Goal: Information Seeking & Learning: Learn about a topic

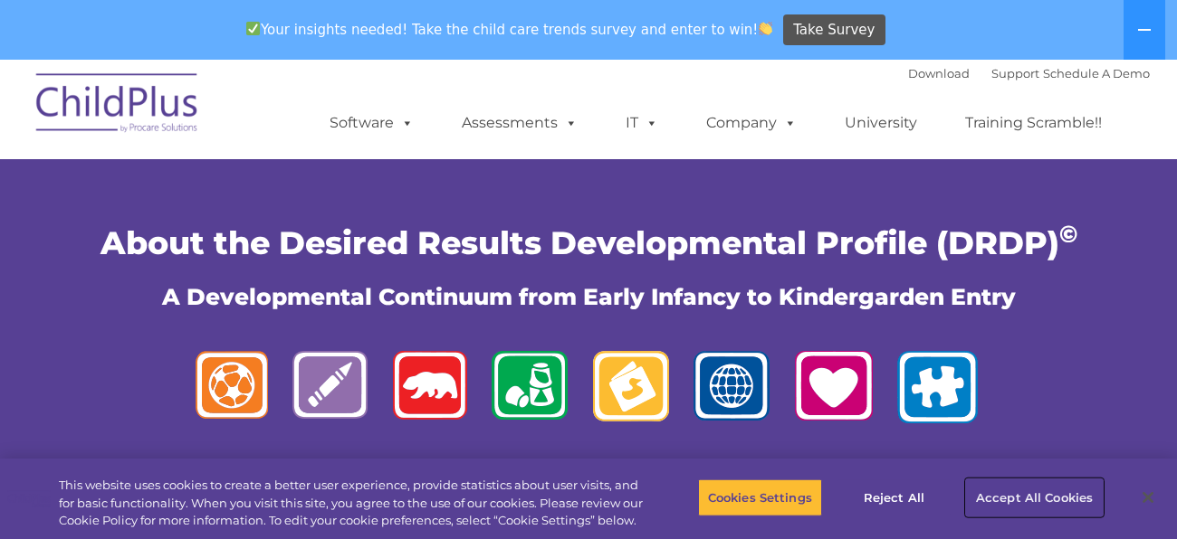
click at [1026, 498] on button "Accept All Cookies" at bounding box center [1034, 498] width 137 height 38
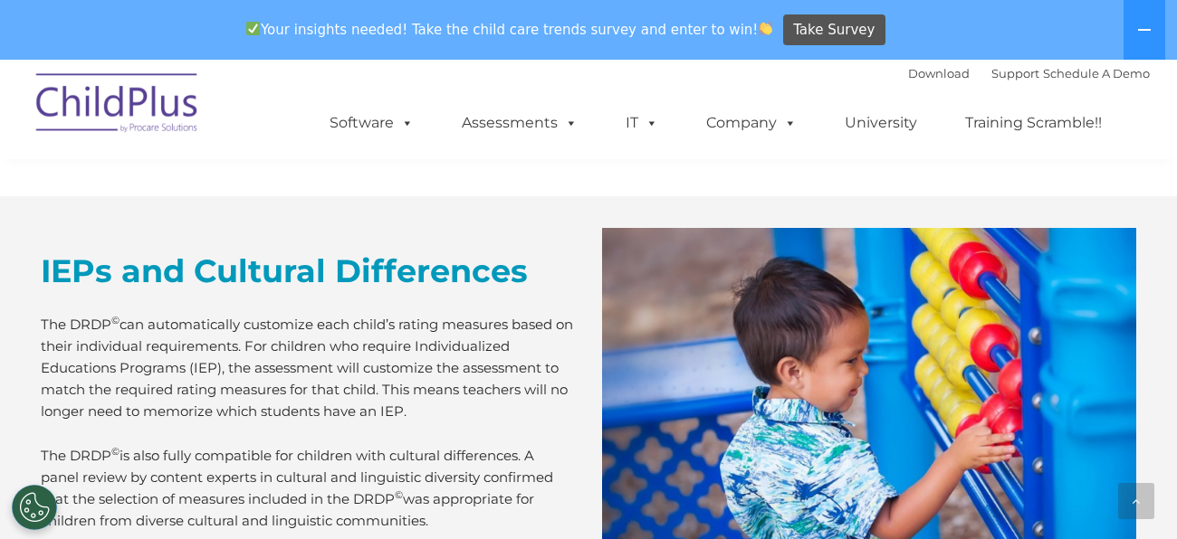
scroll to position [5837, 0]
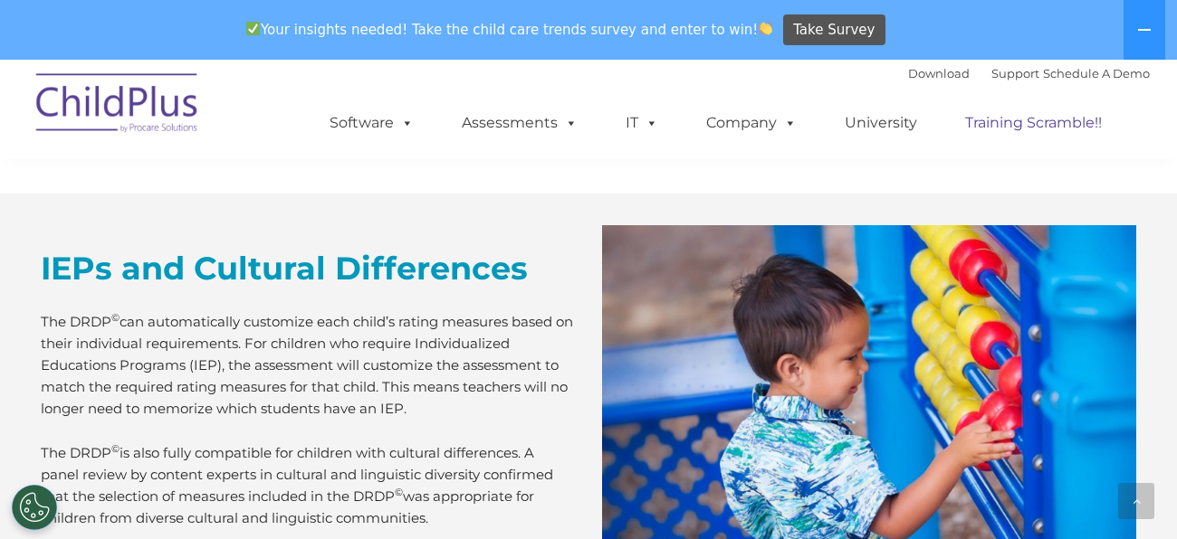
click at [1008, 125] on link "Training Scramble!!" at bounding box center [1033, 123] width 173 height 36
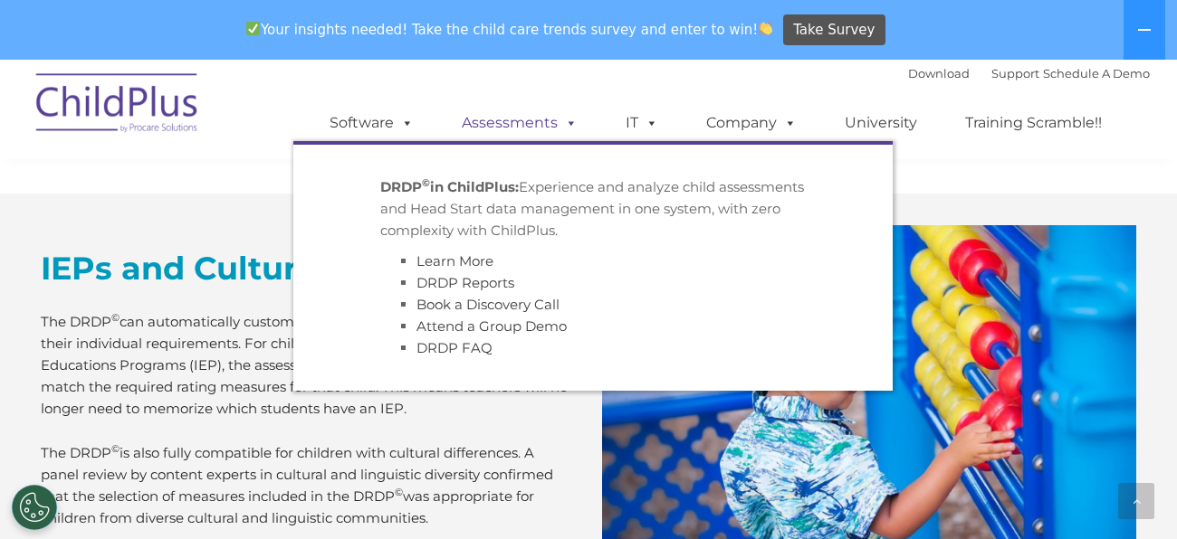
click at [568, 128] on span at bounding box center [568, 122] width 20 height 17
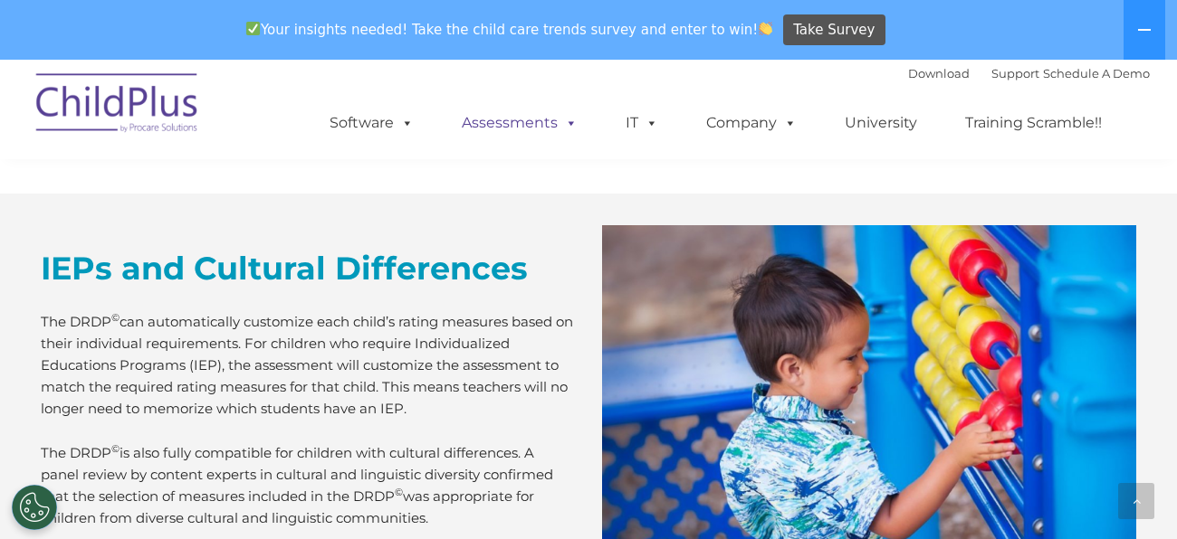
click at [549, 123] on link "Assessments" at bounding box center [520, 123] width 152 height 36
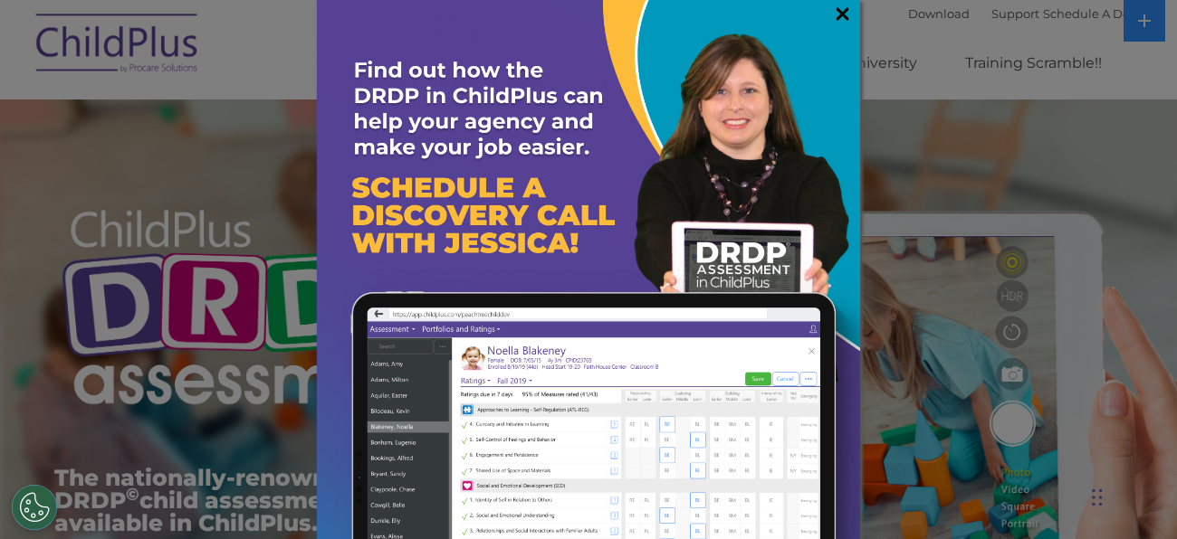
click at [846, 9] on link "×" at bounding box center [842, 14] width 21 height 18
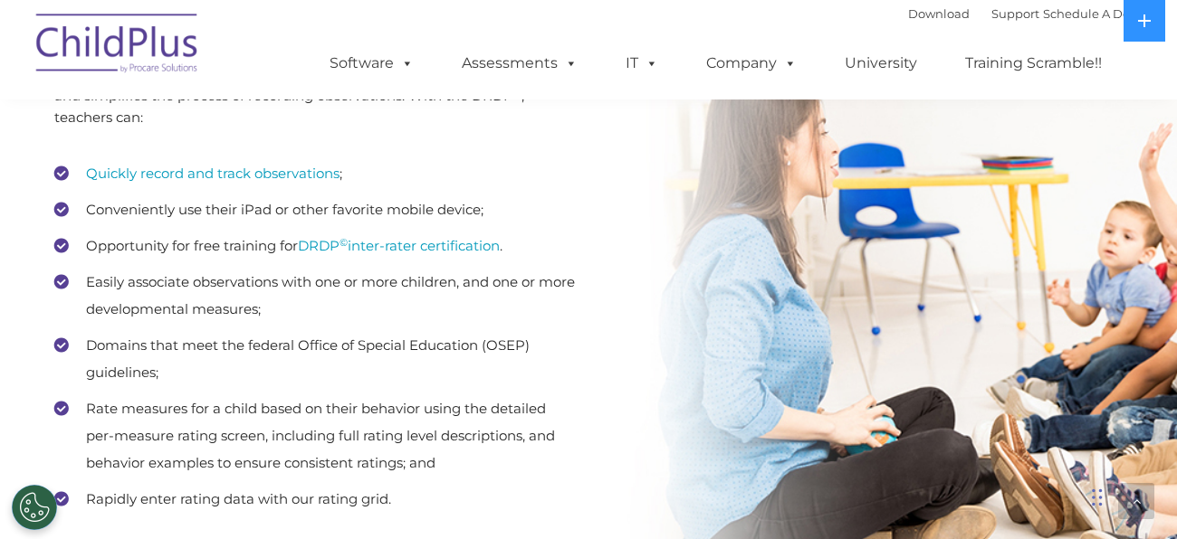
scroll to position [2543, 0]
